Goal: Information Seeking & Learning: Compare options

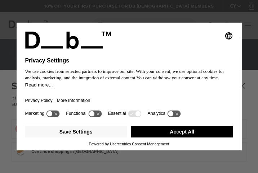
click at [197, 121] on button "Accept All" at bounding box center [182, 132] width 102 height 12
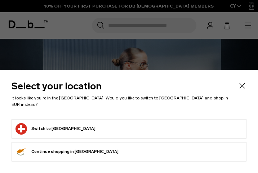
click at [238, 90] on icon "Close" at bounding box center [242, 86] width 9 height 9
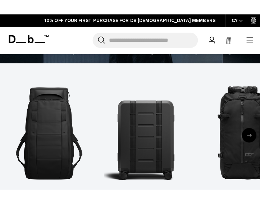
scroll to position [149, 0]
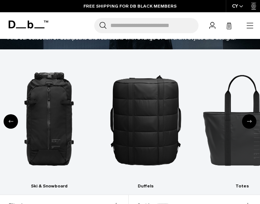
click at [12, 121] on div "Previous slide" at bounding box center [11, 121] width 14 height 14
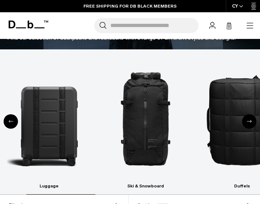
click at [12, 121] on div "Previous slide" at bounding box center [11, 121] width 14 height 14
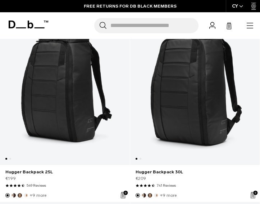
scroll to position [363, 0]
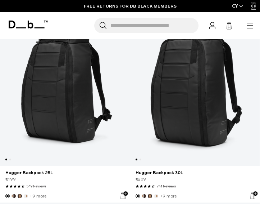
click at [106, 105] on link "Hugger Backpack 25L" at bounding box center [65, 83] width 130 height 164
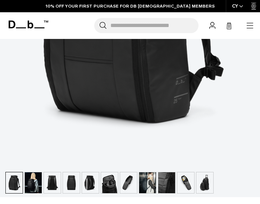
scroll to position [253, 0]
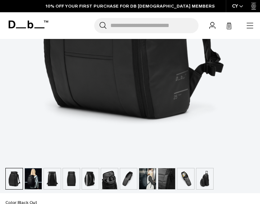
click at [144, 180] on img "button" at bounding box center [147, 178] width 17 height 21
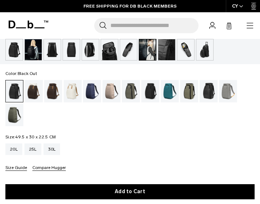
scroll to position [383, 0]
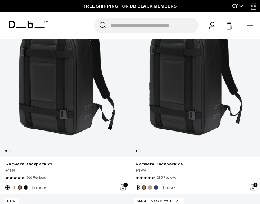
click at [59, 91] on link "Ramverk Backpack 21L" at bounding box center [65, 75] width 130 height 164
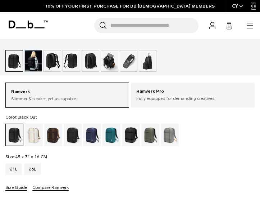
click at [39, 64] on img "button" at bounding box center [33, 60] width 17 height 21
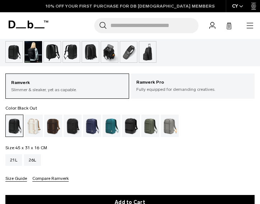
scroll to position [387, 0]
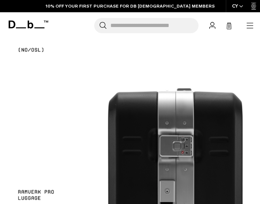
scroll to position [810, 0]
